Goal: Navigation & Orientation: Find specific page/section

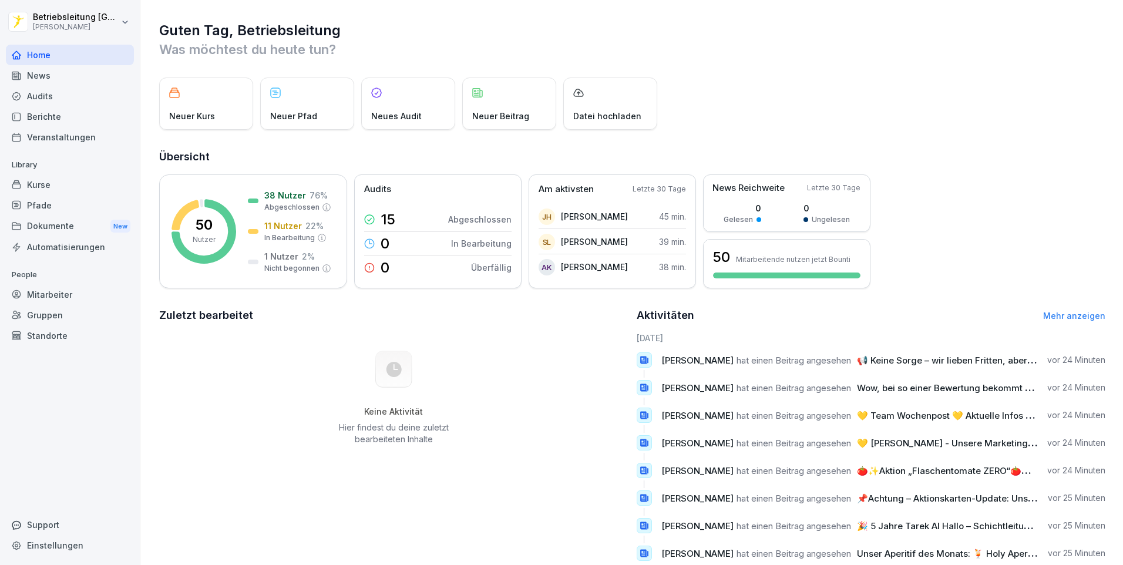
click at [84, 179] on div "Kurse" at bounding box center [70, 184] width 128 height 21
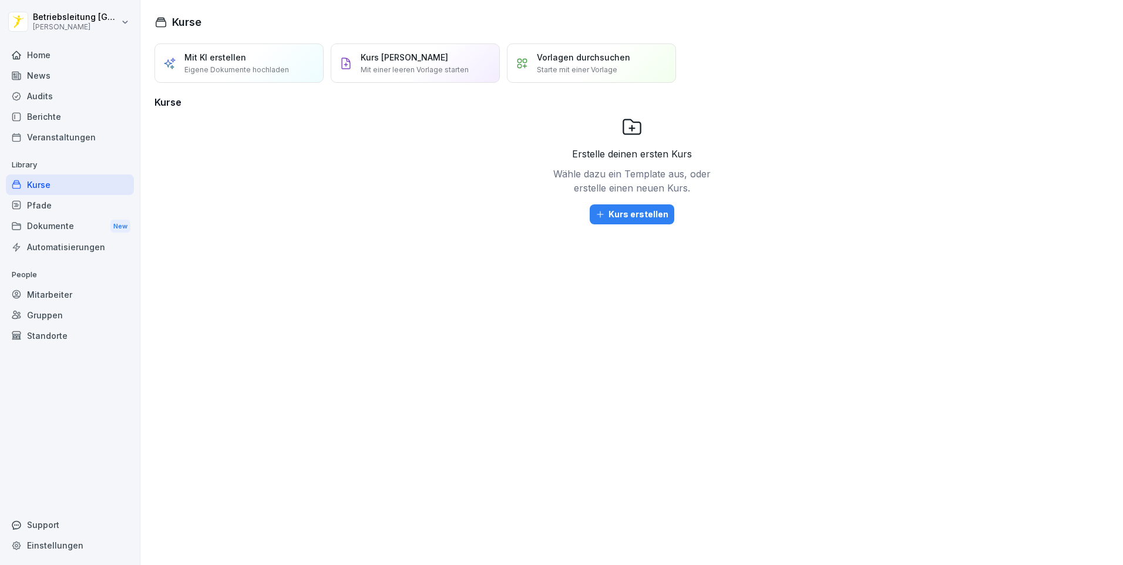
click at [47, 208] on div "Pfade" at bounding box center [70, 205] width 128 height 21
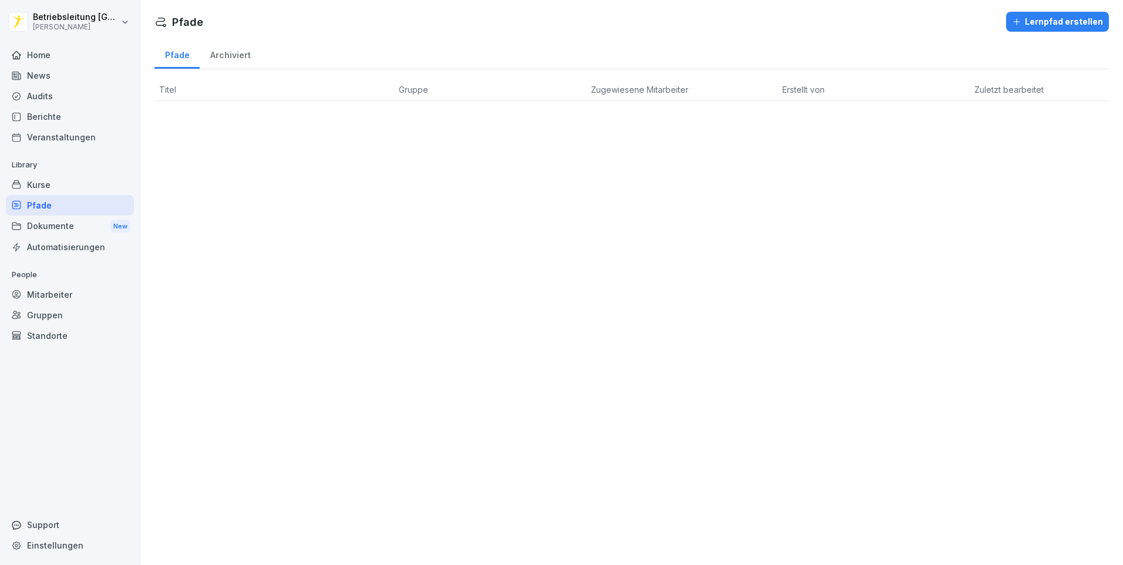
click at [53, 110] on div "Berichte" at bounding box center [70, 116] width 128 height 21
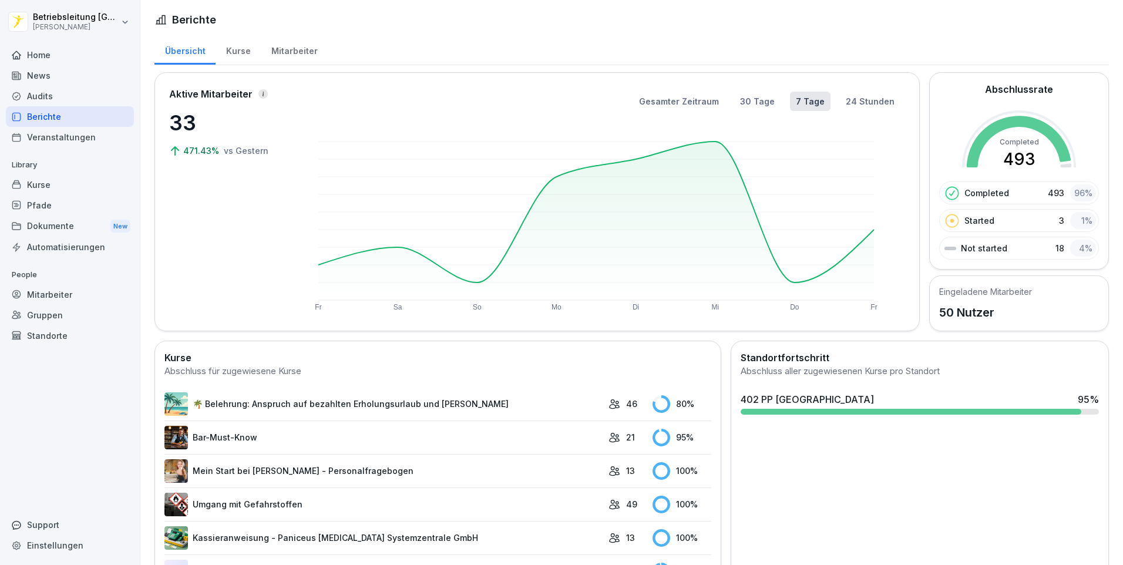
click at [236, 49] on div "Kurse" at bounding box center [238, 50] width 45 height 30
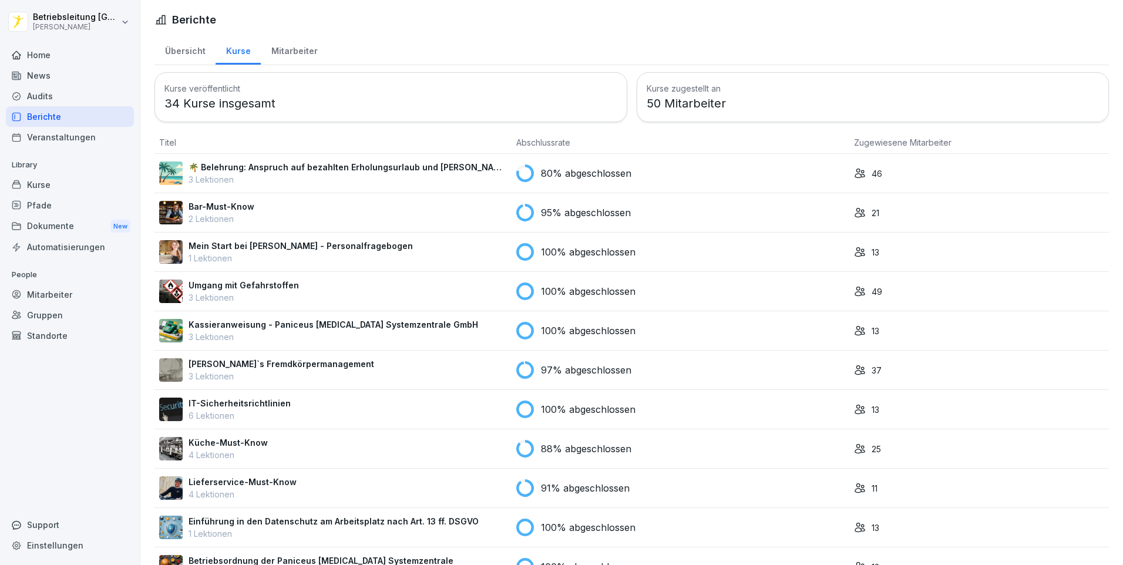
click at [237, 182] on p "3 Lektionen" at bounding box center [348, 179] width 318 height 12
